Goal: Communication & Community: Answer question/provide support

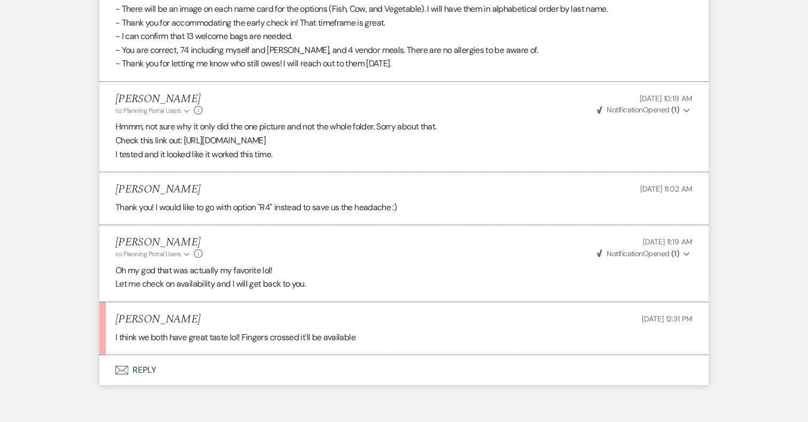
click at [149, 355] on button "Envelope Reply" at bounding box center [404, 370] width 610 height 30
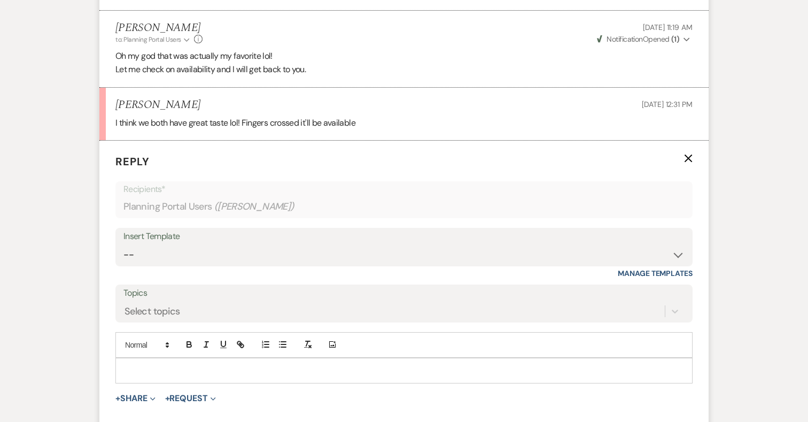
scroll to position [10115, 0]
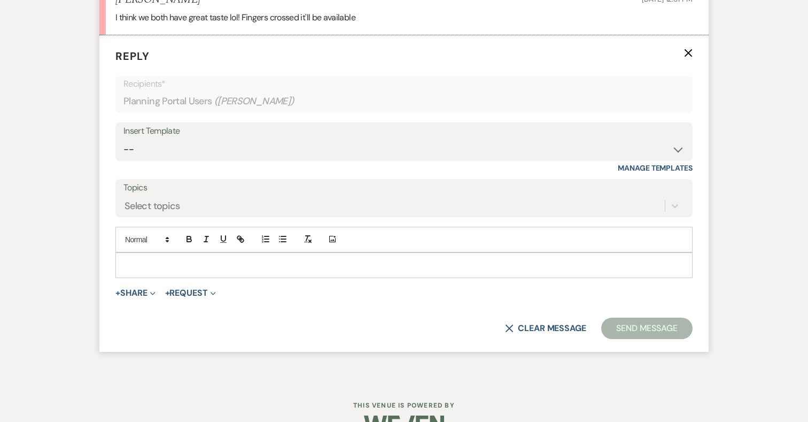
click at [296, 253] on div at bounding box center [404, 265] width 576 height 25
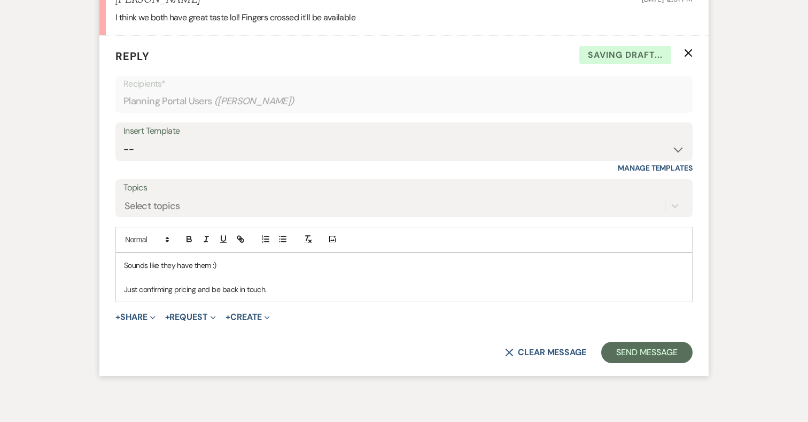
click at [242, 259] on p "Sounds like they have them :)" at bounding box center [404, 265] width 560 height 12
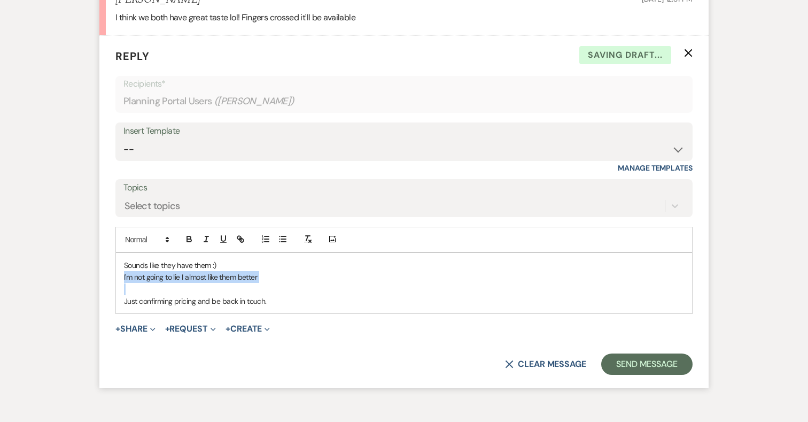
drag, startPoint x: 124, startPoint y: 250, endPoint x: 269, endPoint y: 262, distance: 145.9
click at [269, 262] on div "Sounds like they have them :) I'm not going to lie I almost like them better Ju…" at bounding box center [404, 283] width 576 height 61
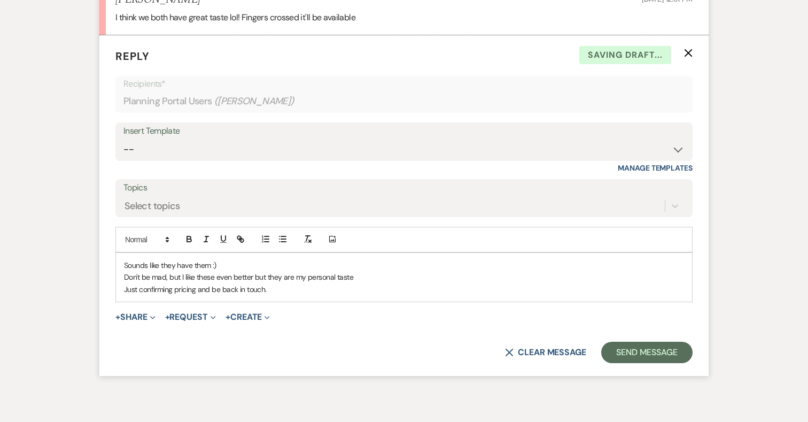
click at [252, 271] on p "Don't be mad, but I like these even better but they are my personal taste" at bounding box center [404, 277] width 560 height 12
click at [272, 283] on p "Just confirming pricing and be back in touch." at bounding box center [404, 289] width 560 height 12
click at [184, 271] on p "Don't be mad, but I like these even better than the custom ones, but they are m…" at bounding box center [404, 277] width 560 height 12
click at [348, 271] on p "Don't be mad, but I think I like these even better than the custom ones, but th…" at bounding box center [404, 277] width 560 height 12
drag, startPoint x: 453, startPoint y: 250, endPoint x: 345, endPoint y: 249, distance: 108.0
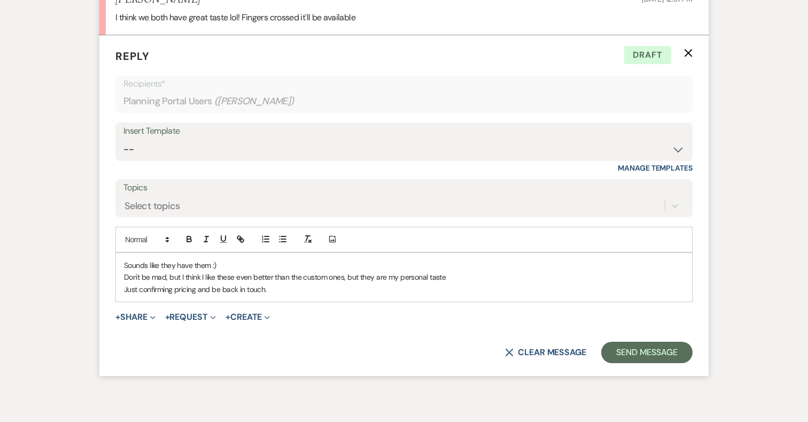
click at [345, 271] on p "Don't be mad, but I think I like these even better than the custom ones, but th…" at bounding box center [404, 277] width 560 height 12
click at [184, 271] on p "Don't be mad, but I think I like these even better than the custom ones so mayb…" at bounding box center [404, 277] width 560 height 12
drag, startPoint x: 464, startPoint y: 248, endPoint x: 331, endPoint y: 244, distance: 133.2
click at [331, 271] on p "Don't be mad, but I actually think I like these even better than the custom one…" at bounding box center [404, 277] width 560 height 12
click at [364, 271] on p "Don't be mad, but I actually think I like these even better than the other ones…" at bounding box center [404, 277] width 560 height 12
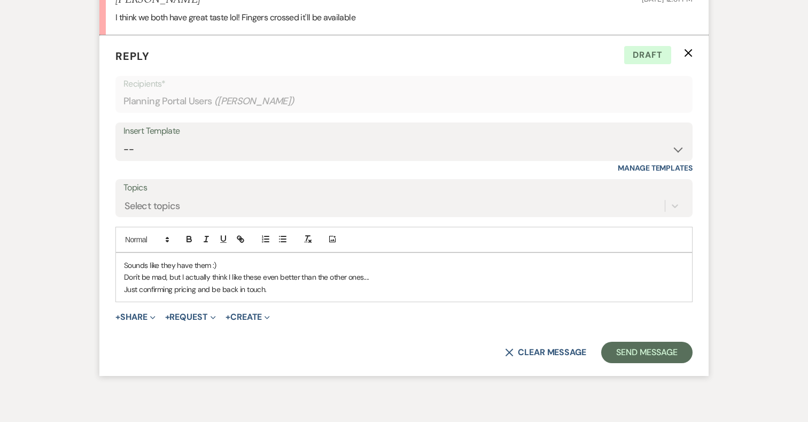
click at [376, 271] on p "Don't be mad, but I actually think I like these even better than the other ones…" at bounding box center [404, 277] width 560 height 12
click at [211, 283] on p "Just confirming pricing and be back in touch." at bounding box center [404, 289] width 560 height 12
click at [637, 342] on button "Send Message" at bounding box center [646, 352] width 91 height 21
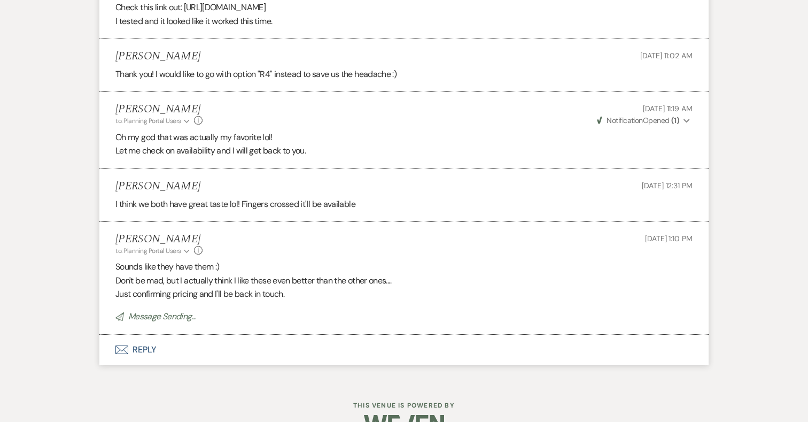
scroll to position [9906, 0]
